Goal: Transaction & Acquisition: Purchase product/service

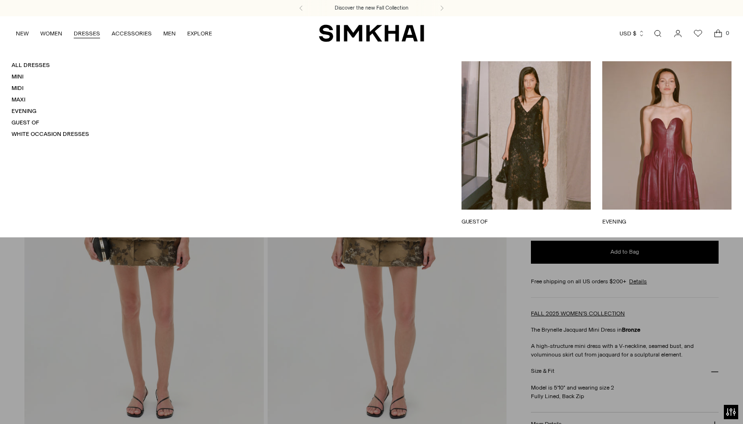
click at [90, 32] on link "DRESSES" at bounding box center [87, 33] width 26 height 21
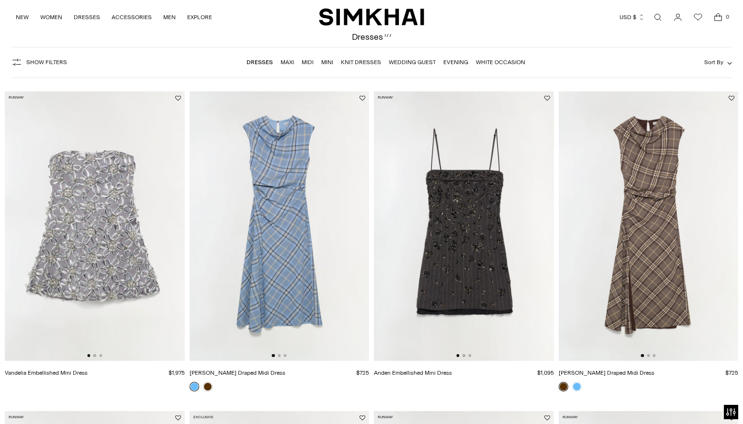
scroll to position [43, 0]
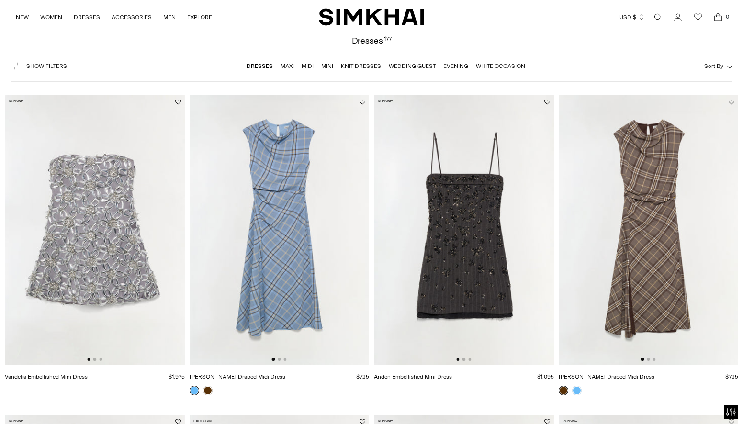
click at [721, 63] on button "Sort By" at bounding box center [718, 66] width 28 height 11
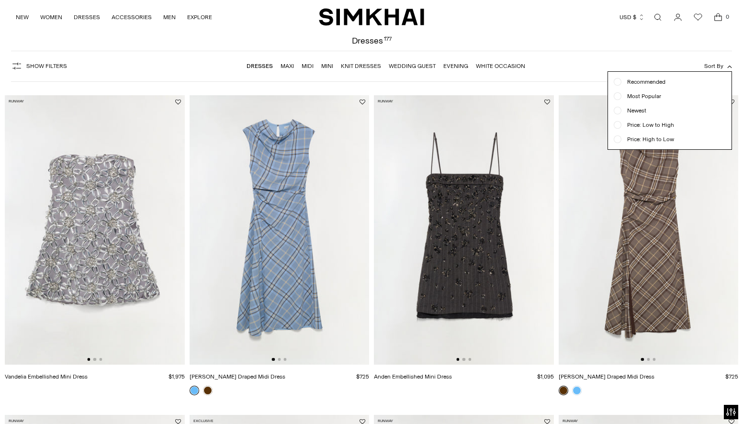
click at [635, 109] on span "Newest" at bounding box center [633, 110] width 25 height 9
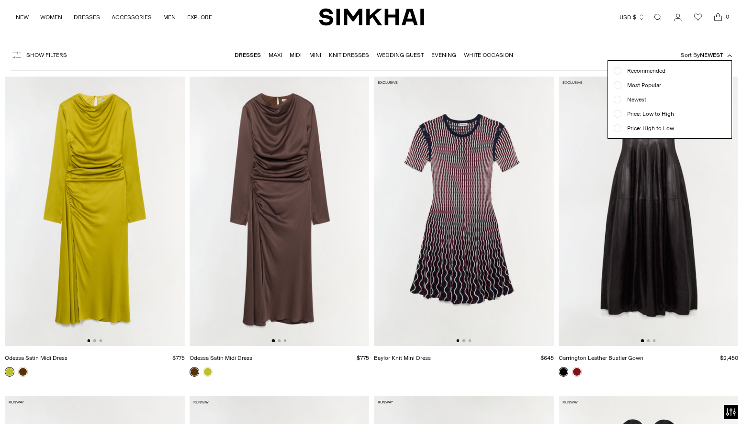
scroll to position [71, 0]
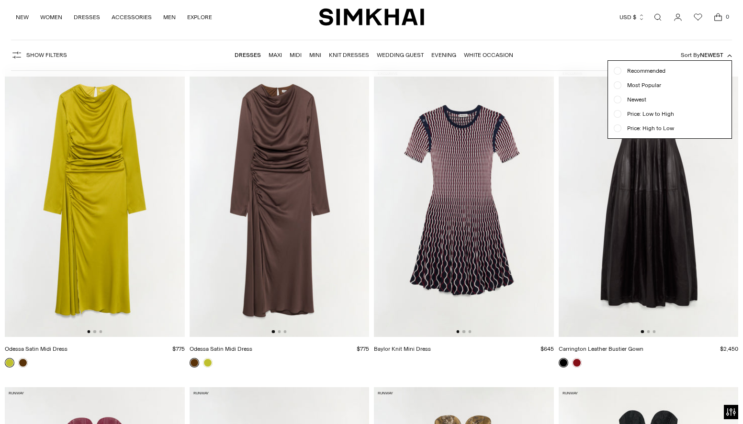
click at [294, 212] on div at bounding box center [371, 212] width 743 height 424
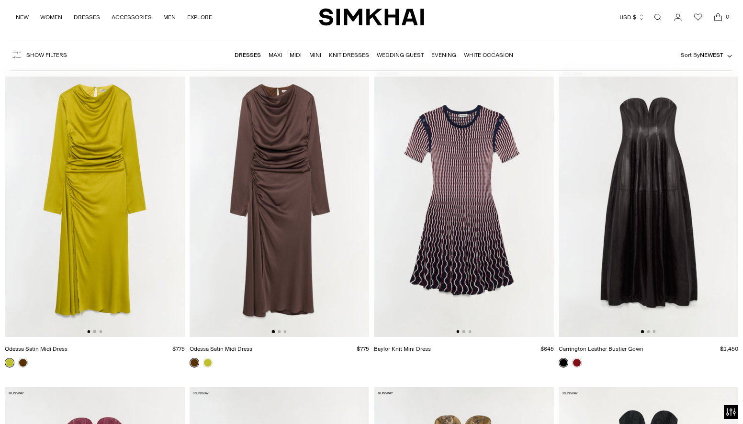
click at [294, 212] on img at bounding box center [280, 201] width 180 height 269
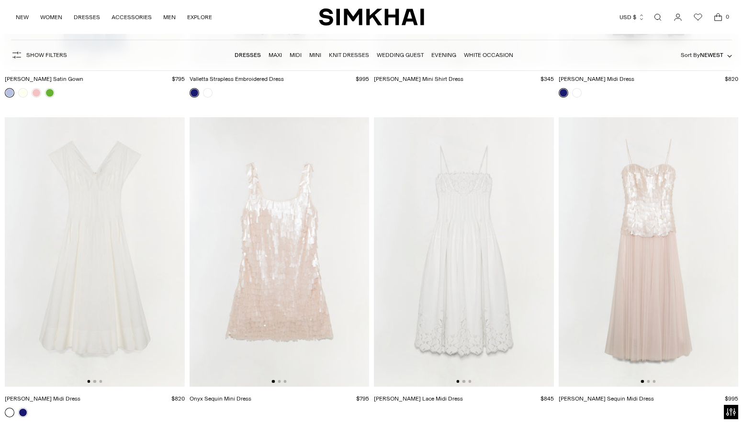
scroll to position [3862, 0]
